Goal: Task Accomplishment & Management: Complete application form

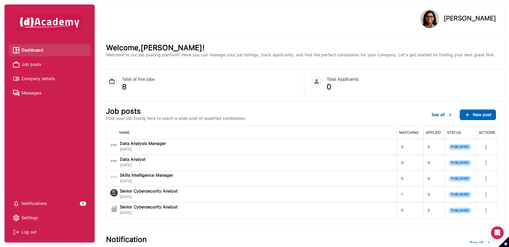
click at [34, 63] on span "Job posts" at bounding box center [31, 65] width 20 height 8
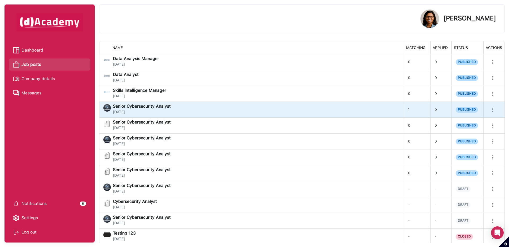
scroll to position [43, 0]
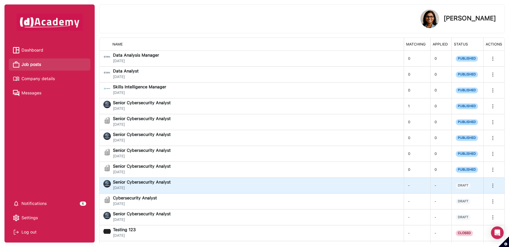
click at [493, 187] on icon "more" at bounding box center [492, 186] width 6 height 6
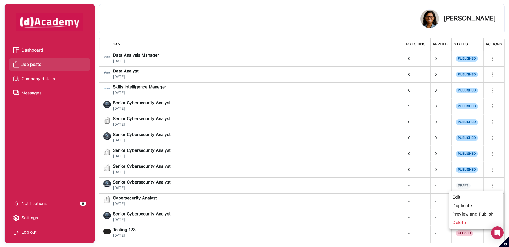
click at [461, 195] on span "Edit" at bounding box center [476, 197] width 50 height 8
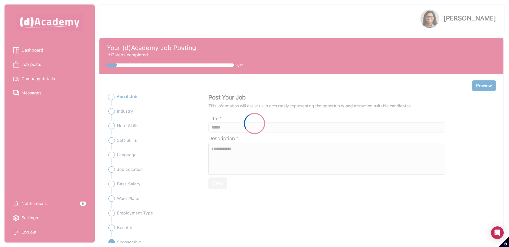
type input "**********"
type textarea "**********"
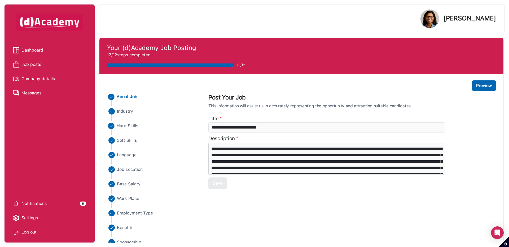
click at [128, 124] on span "Hard Skills" at bounding box center [128, 126] width 22 height 6
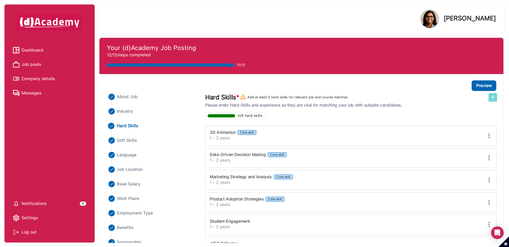
click at [495, 97] on img at bounding box center [492, 97] width 6 height 6
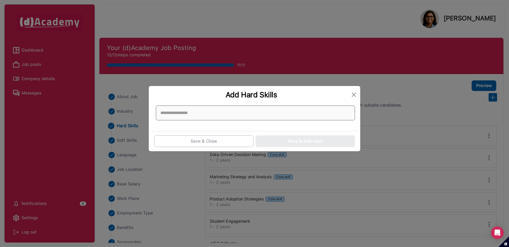
click at [329, 107] on input at bounding box center [255, 113] width 199 height 15
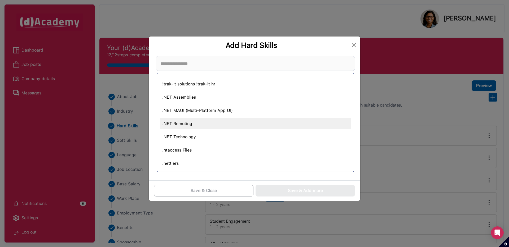
click at [273, 127] on div ".NET Remoting" at bounding box center [255, 123] width 191 height 11
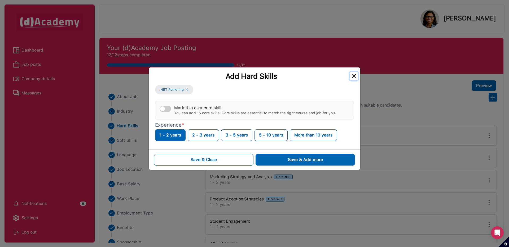
click at [354, 76] on button "Close" at bounding box center [353, 76] width 8 height 8
